Goal: Register for event/course

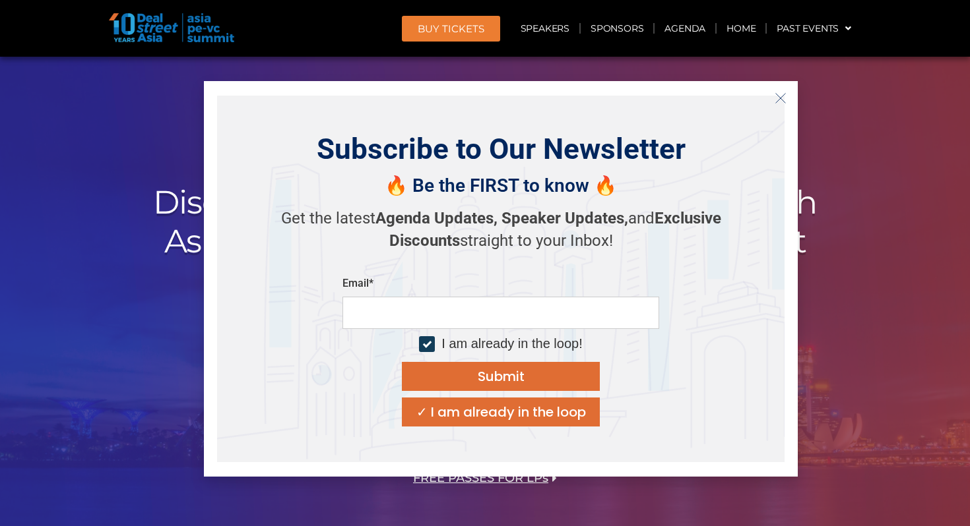
click at [398, 309] on input "email" at bounding box center [500, 313] width 317 height 32
type input "**********"
click at [478, 375] on div "Submit" at bounding box center [501, 376] width 47 height 13
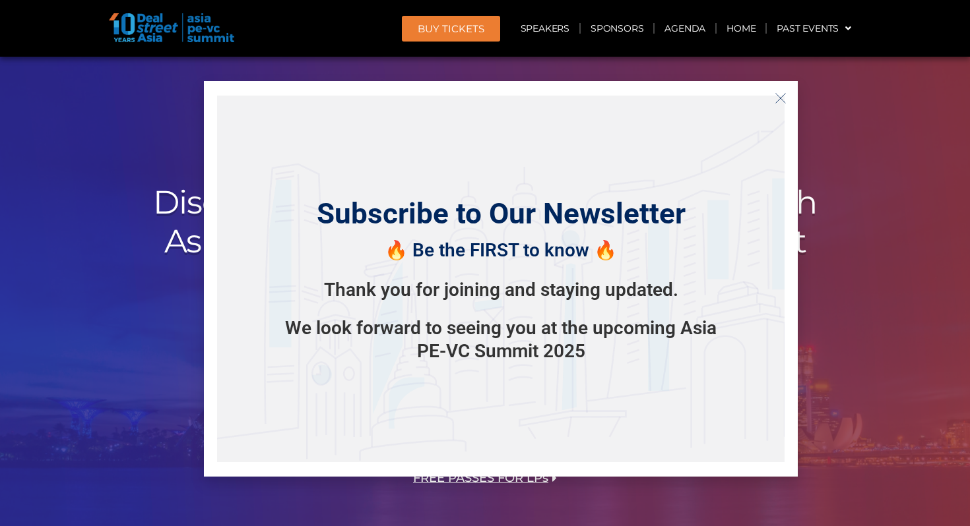
click at [854, 214] on h2 "Discover, Learn & Connect with Asian Private Capital Ecosystem's Biggest Movers…" at bounding box center [484, 241] width 739 height 116
click at [778, 100] on line "Close" at bounding box center [780, 98] width 9 height 9
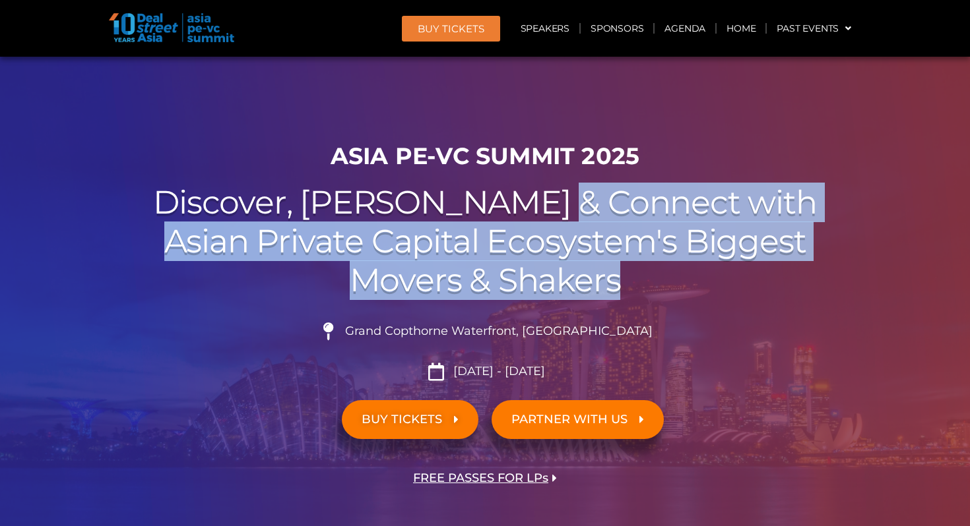
drag, startPoint x: 642, startPoint y: 276, endPoint x: 635, endPoint y: 183, distance: 93.3
click at [635, 183] on h2 "Discover, Learn & Connect with Asian Private Capital Ecosystem's Biggest Movers…" at bounding box center [484, 241] width 739 height 116
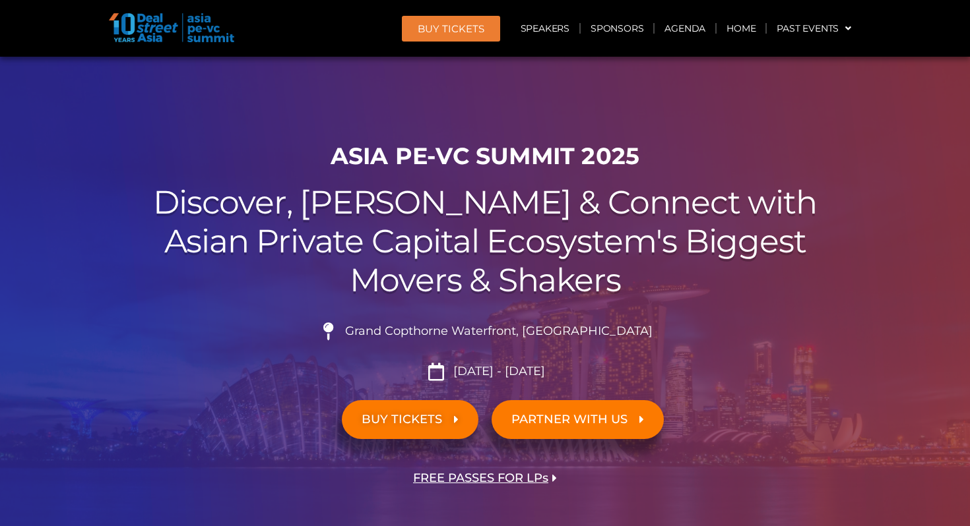
click at [636, 340] on li "Grand Copthorne Waterfront, [GEOGRAPHIC_DATA]​" at bounding box center [484, 337] width 739 height 29
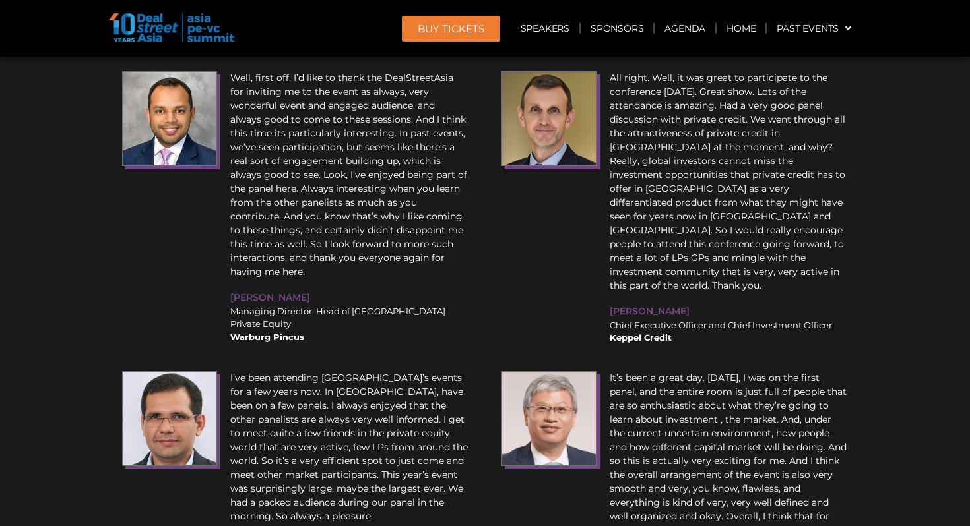
scroll to position [16111, 0]
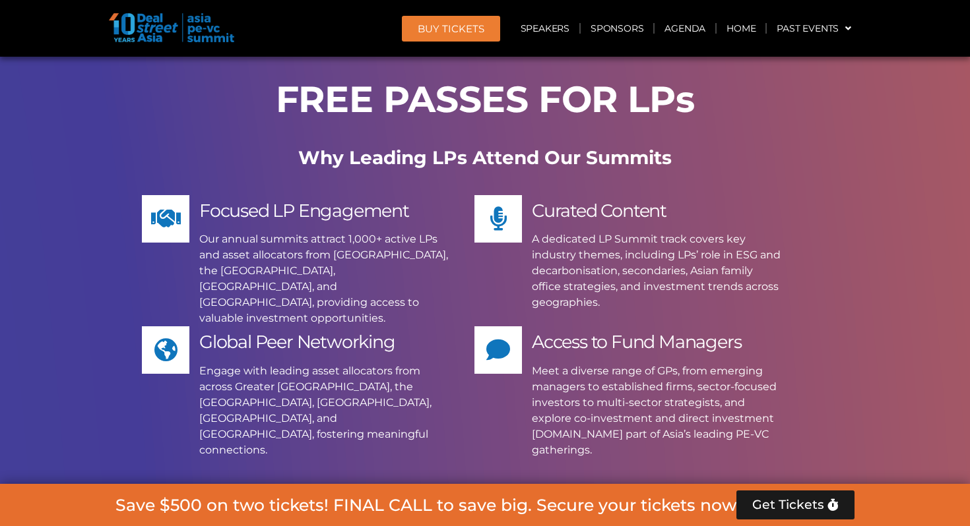
scroll to position [11242, 0]
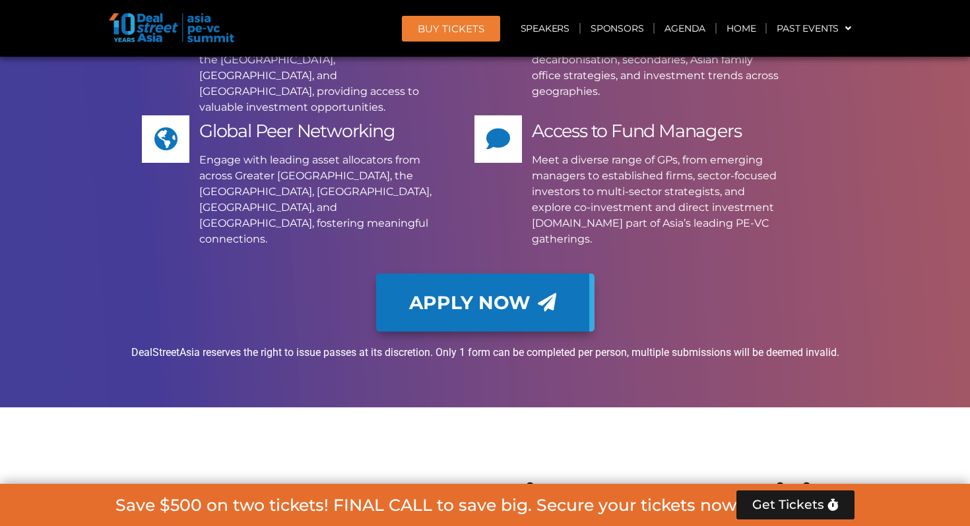
click at [425, 274] on link "Apply Now" at bounding box center [485, 303] width 218 height 58
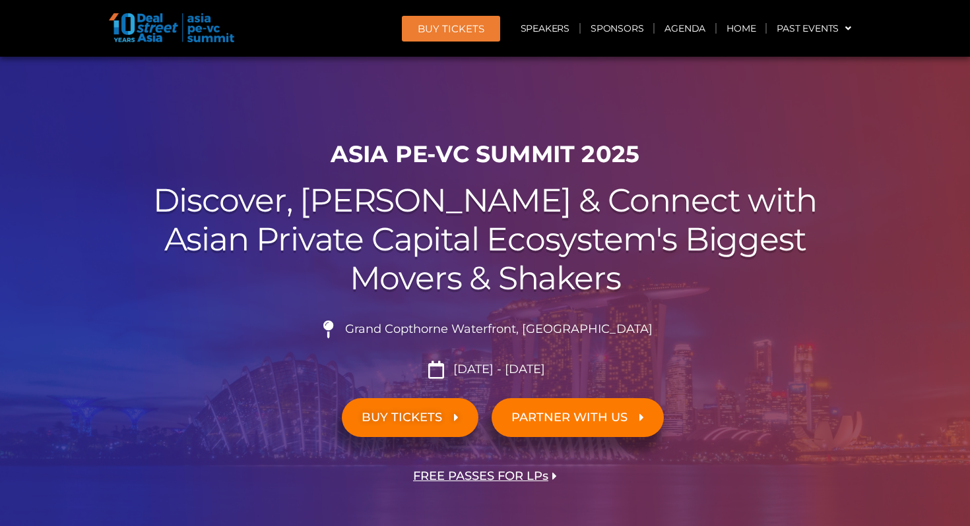
scroll to position [0, 0]
